Goal: Task Accomplishment & Management: Manage account settings

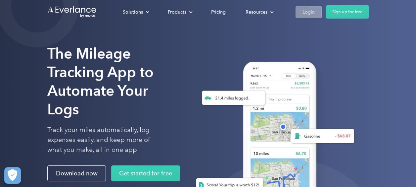
click at [307, 9] on div "Login" at bounding box center [309, 12] width 12 height 8
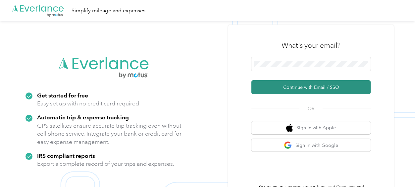
click at [301, 85] on button "Continue with Email / SSO" at bounding box center [310, 87] width 119 height 14
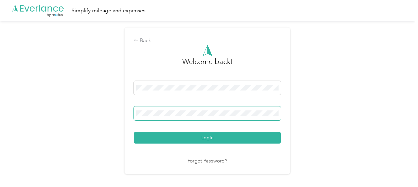
click at [148, 107] on span at bounding box center [207, 113] width 147 height 14
click at [174, 119] on span at bounding box center [207, 113] width 147 height 14
click at [134, 132] on button "Login" at bounding box center [207, 138] width 147 height 12
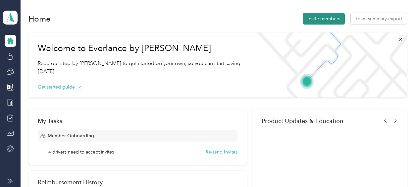
click at [324, 20] on button "Invite members" at bounding box center [324, 19] width 42 height 12
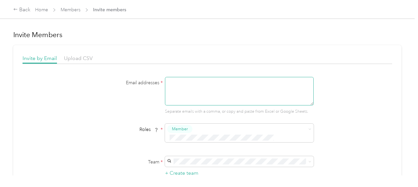
click at [186, 86] on textarea at bounding box center [239, 91] width 149 height 28
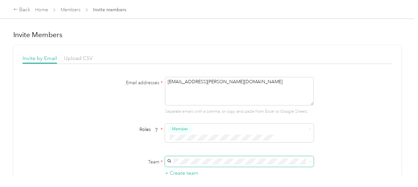
type textarea "[EMAIL_ADDRESS][PERSON_NAME][DOMAIN_NAME]"
click at [216, 156] on span at bounding box center [239, 161] width 149 height 11
click at [124, 100] on div "Email addresses * [EMAIL_ADDRESS][PERSON_NAME][DOMAIN_NAME] Separate emails wit…" at bounding box center [207, 96] width 255 height 38
click at [196, 137] on div "[EMAIL_ADDRESS][PERSON_NAME][DOMAIN_NAME] [PERSON_NAME]" at bounding box center [238, 134] width 139 height 15
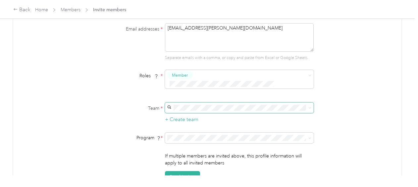
scroll to position [66, 0]
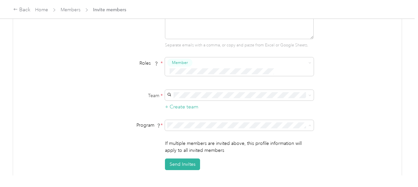
click at [203, 36] on div "Aco Rate (CPM)" at bounding box center [238, 35] width 139 height 7
click at [186, 158] on button "Send Invites" at bounding box center [182, 164] width 35 height 12
